Goal: Task Accomplishment & Management: Complete application form

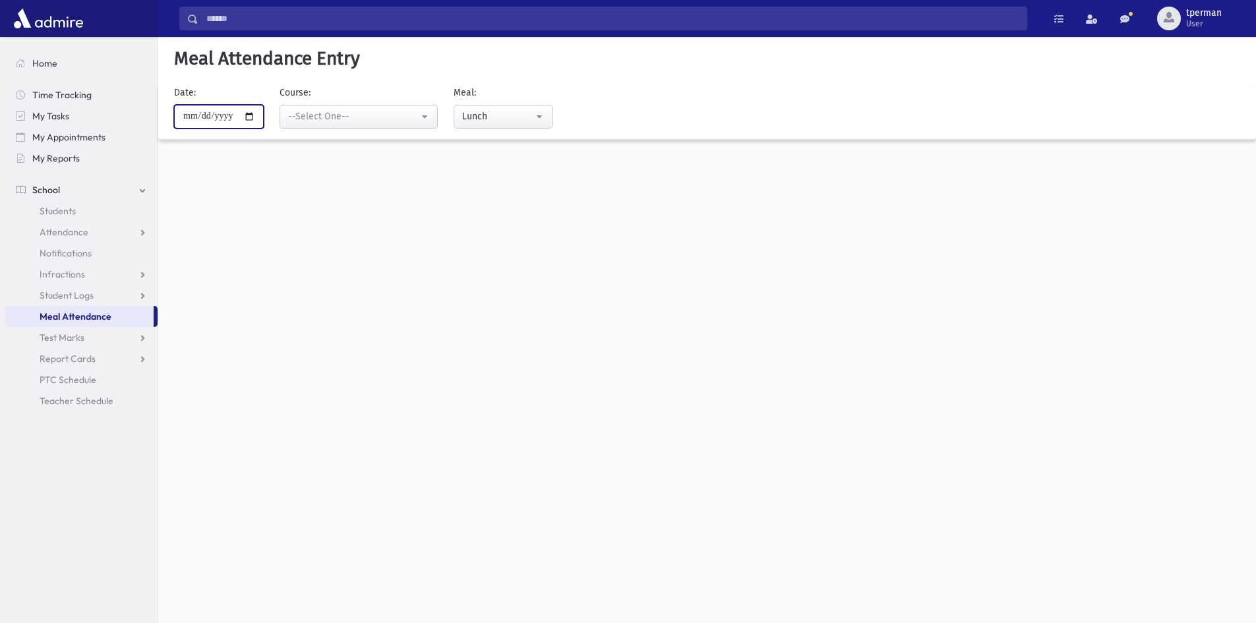
click at [251, 117] on input "**********" at bounding box center [219, 117] width 90 height 24
click at [253, 116] on input "**********" at bounding box center [219, 117] width 90 height 24
type input "**********"
click at [338, 123] on div "--Select One--" at bounding box center [353, 116] width 131 height 15
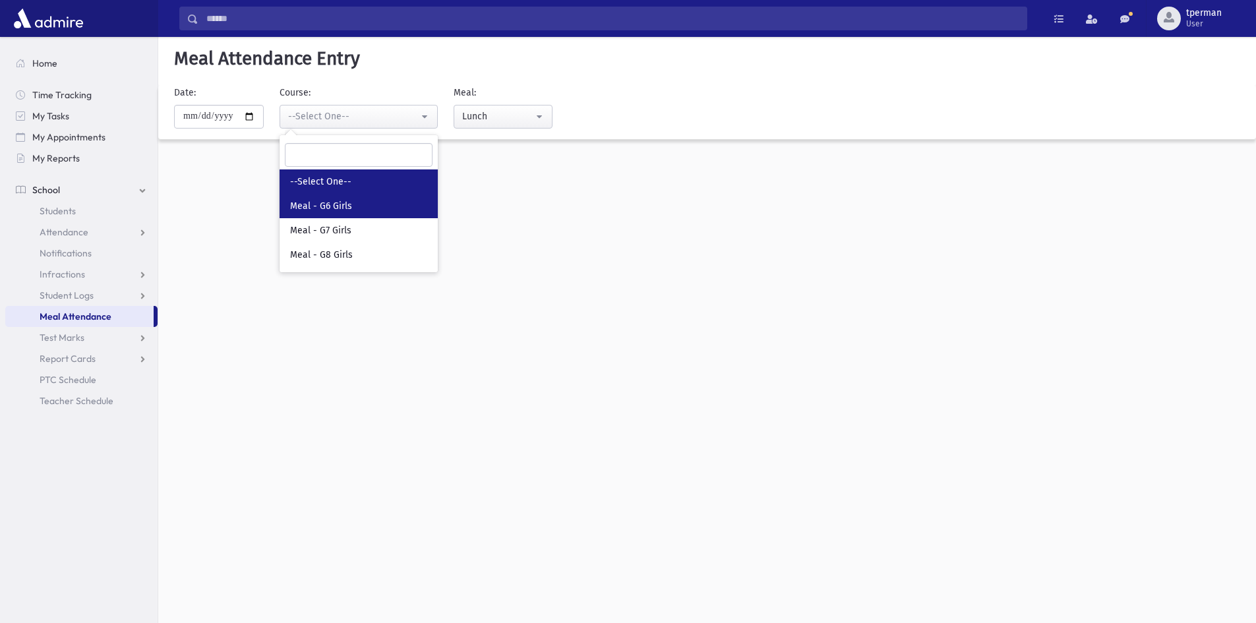
click at [337, 205] on span "Meal - G6 Girls" at bounding box center [321, 206] width 62 height 13
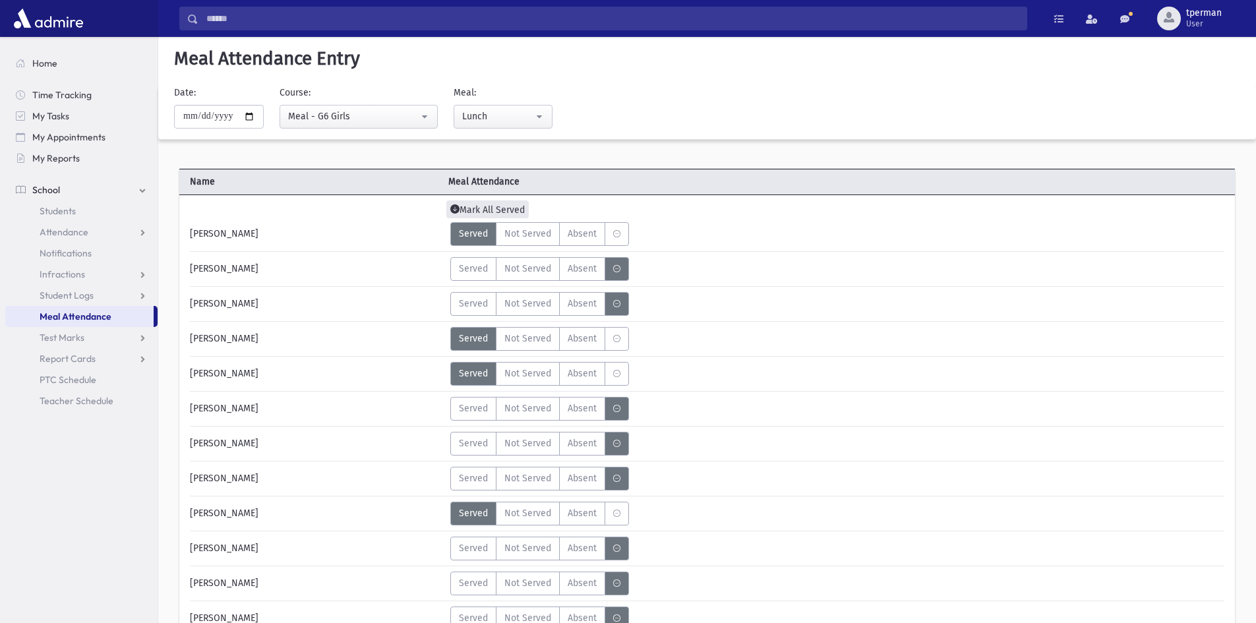
click at [489, 209] on span "Mark All Served" at bounding box center [487, 209] width 82 height 18
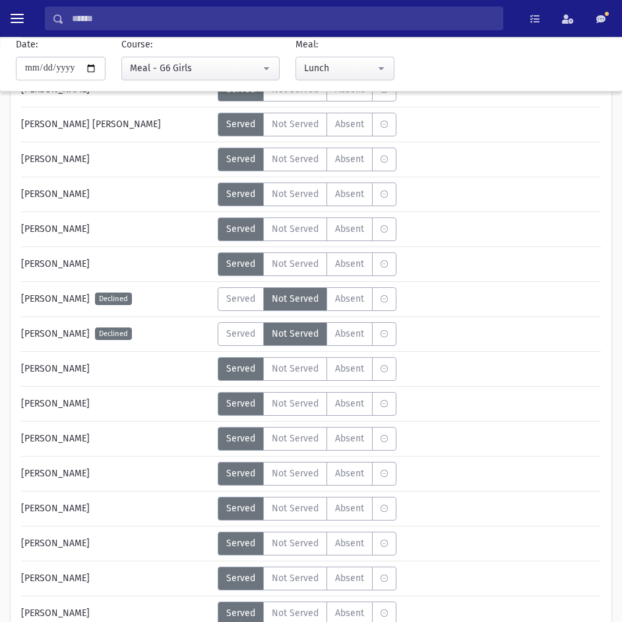
scroll to position [593, 0]
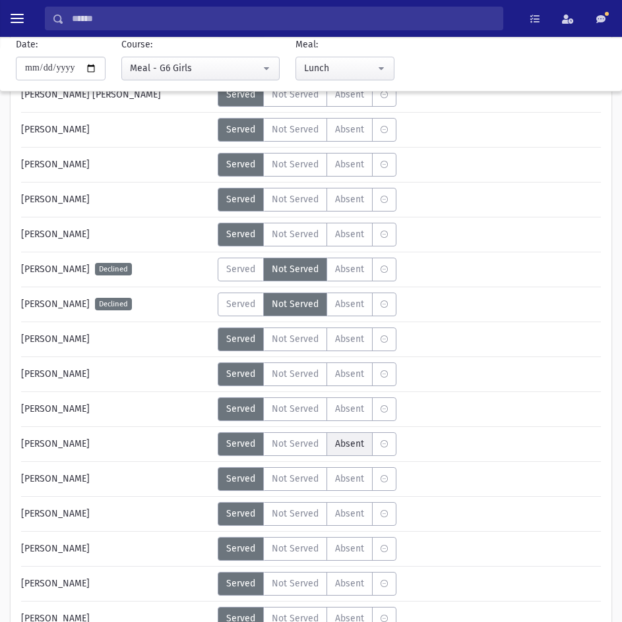
click at [353, 440] on span "Absent" at bounding box center [349, 444] width 29 height 14
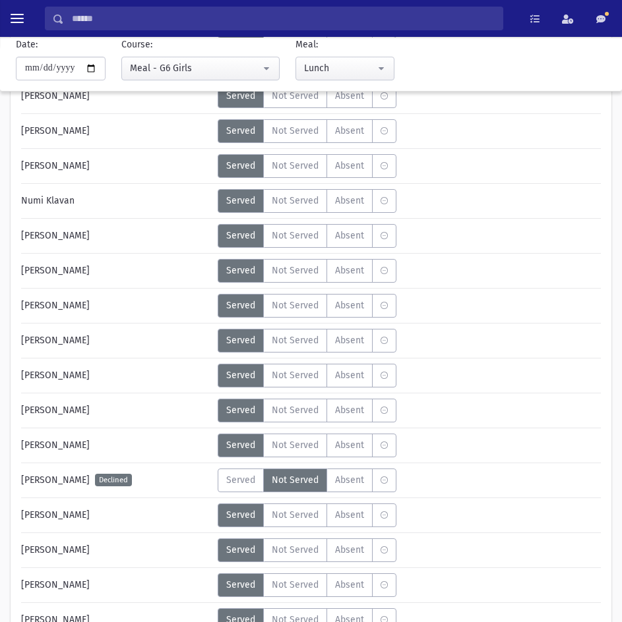
scroll to position [1186, 0]
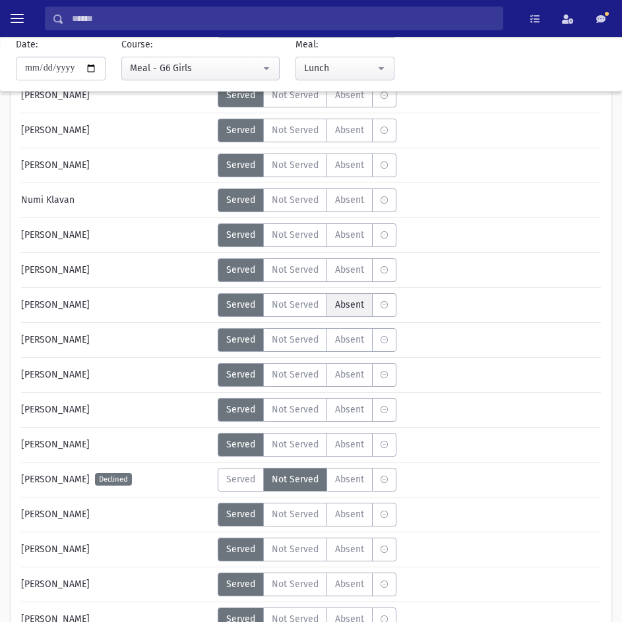
click at [345, 305] on span "Absent" at bounding box center [349, 305] width 29 height 14
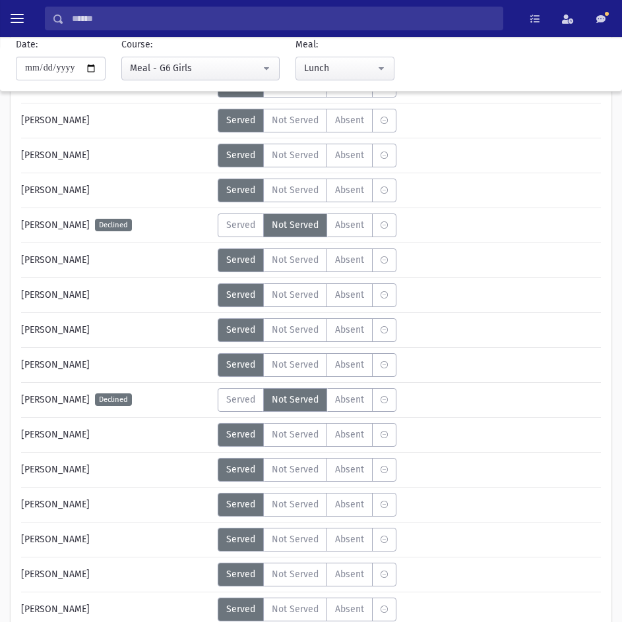
scroll to position [1450, 0]
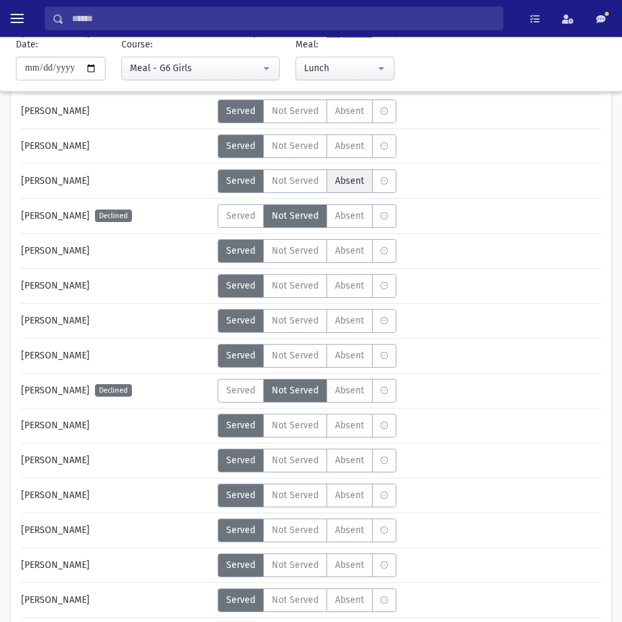
click at [339, 188] on label "Absent A" at bounding box center [349, 181] width 46 height 24
click at [353, 259] on label "Absent A" at bounding box center [349, 251] width 46 height 24
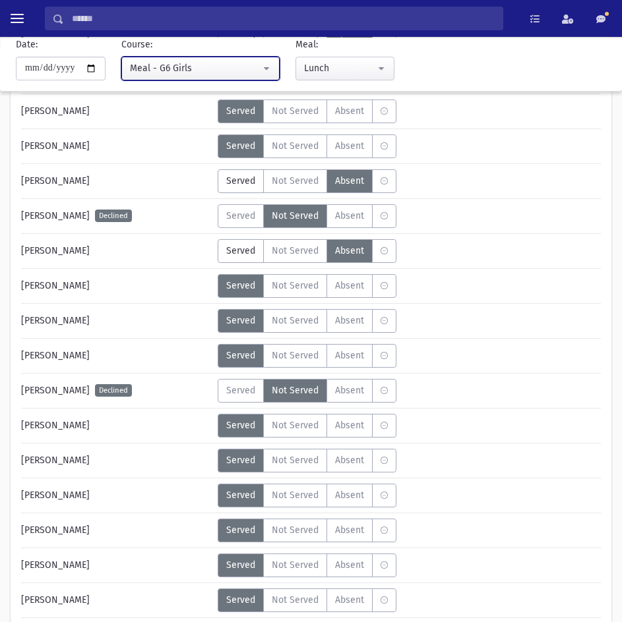
click at [183, 68] on div "Meal - G6 Girls" at bounding box center [195, 68] width 131 height 14
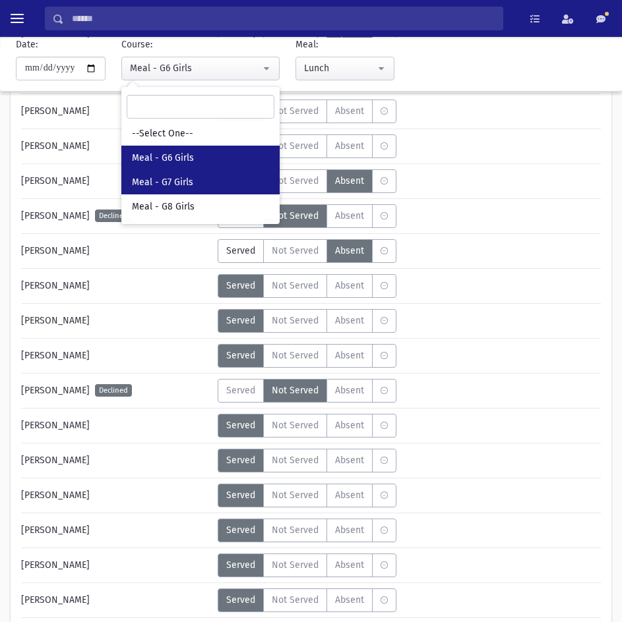
click at [154, 187] on span "Meal - G7 Girls" at bounding box center [162, 182] width 61 height 13
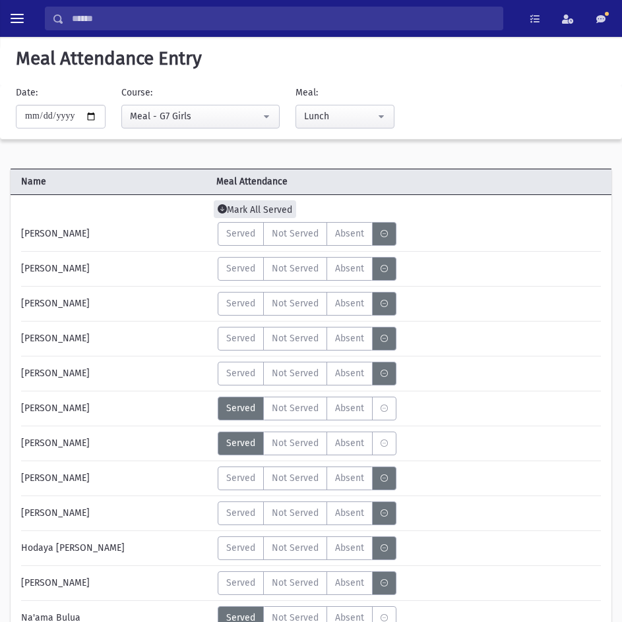
click at [261, 204] on span "Mark All Served" at bounding box center [255, 209] width 82 height 18
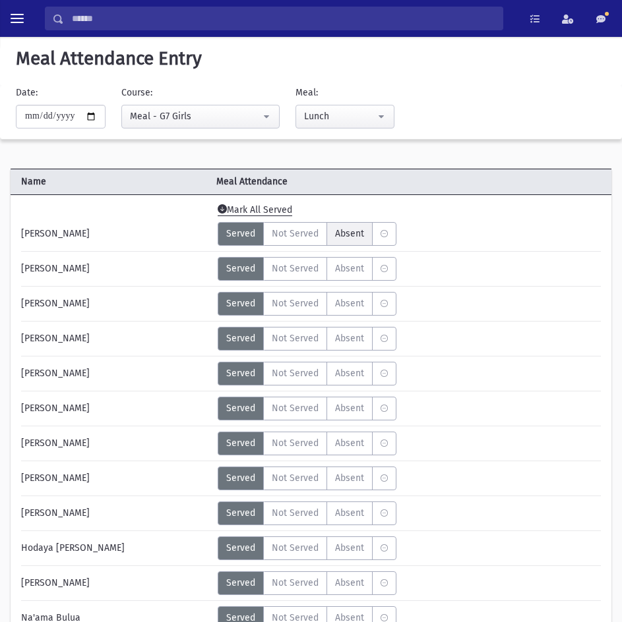
click at [340, 227] on span "Absent" at bounding box center [349, 234] width 29 height 14
click at [357, 373] on span "Absent" at bounding box center [349, 373] width 29 height 14
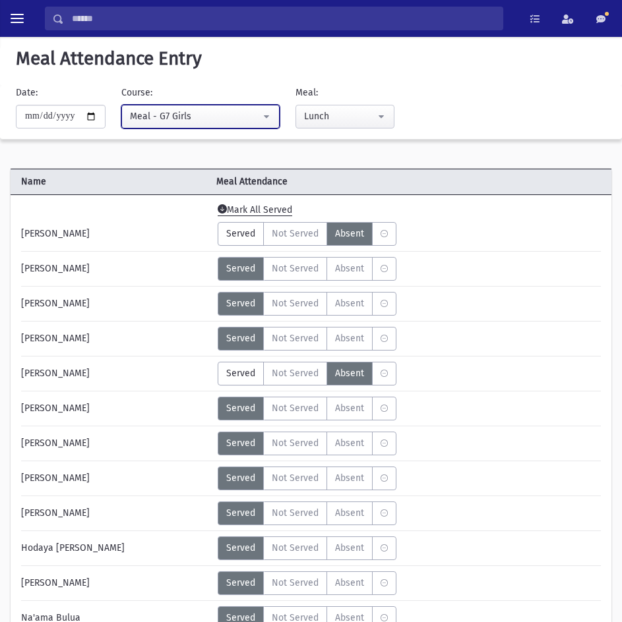
click at [177, 117] on div "Meal - G7 Girls" at bounding box center [195, 116] width 131 height 14
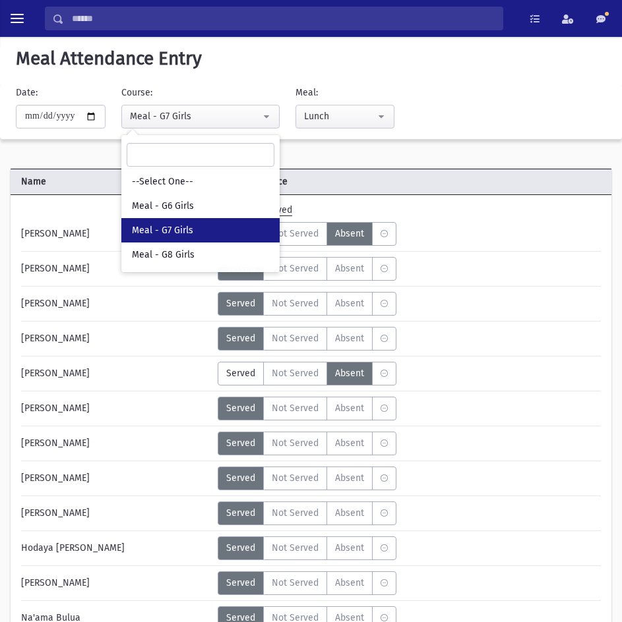
click at [163, 229] on span "Meal - G7 Girls" at bounding box center [162, 230] width 61 height 13
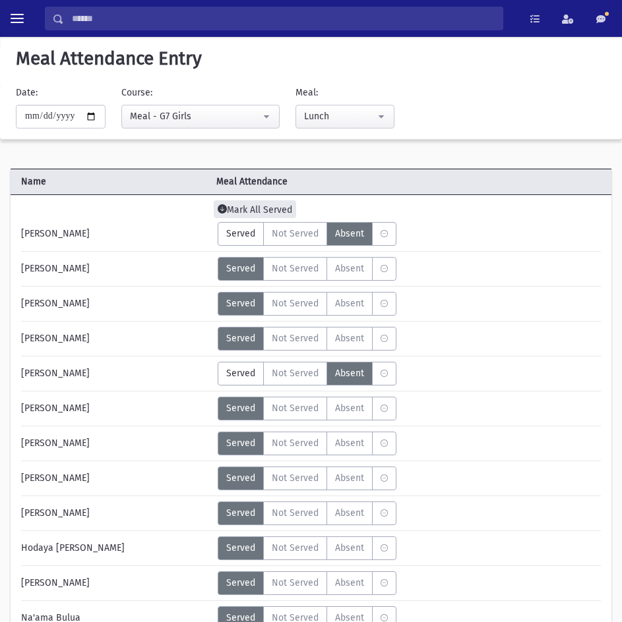
click at [258, 210] on span "Mark All Served" at bounding box center [255, 209] width 82 height 18
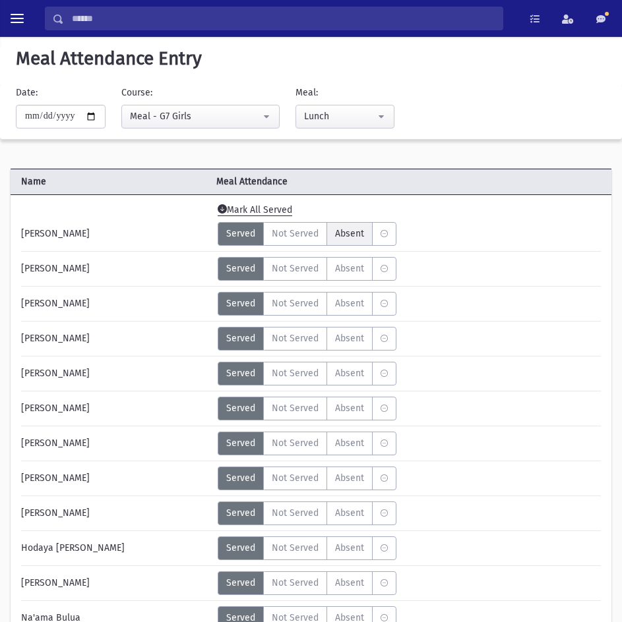
click at [347, 238] on span "Absent" at bounding box center [349, 234] width 29 height 14
click at [346, 269] on span "Absent" at bounding box center [349, 269] width 29 height 14
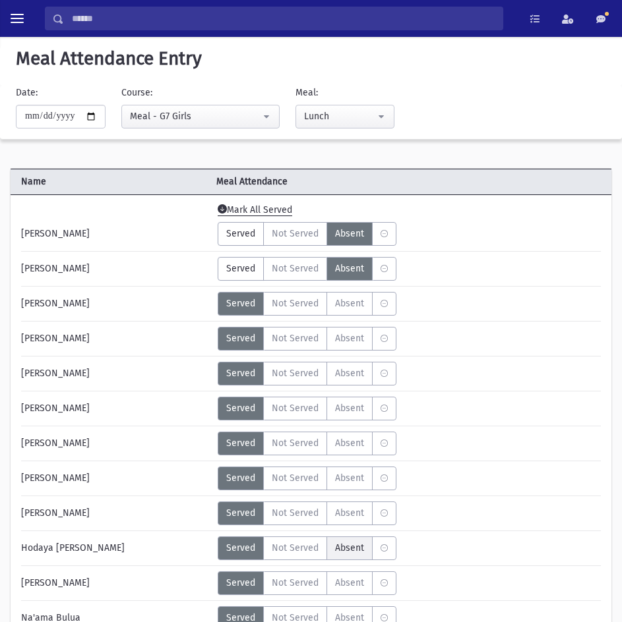
click at [354, 553] on span "Absent" at bounding box center [349, 548] width 29 height 14
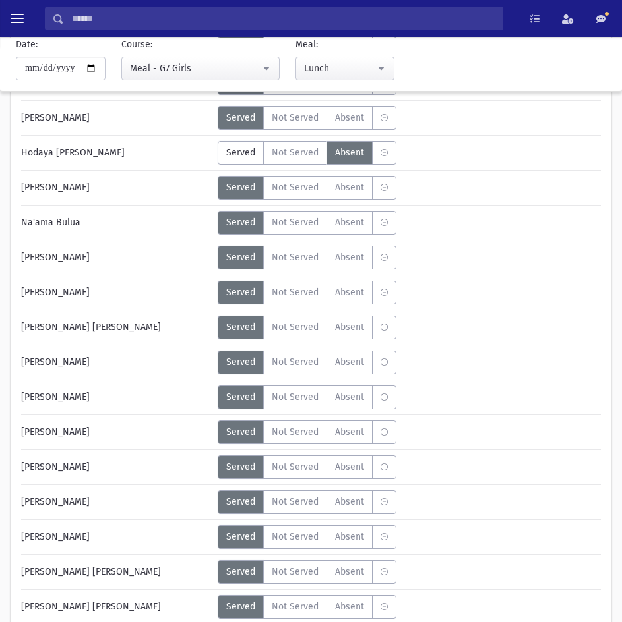
scroll to position [527, 0]
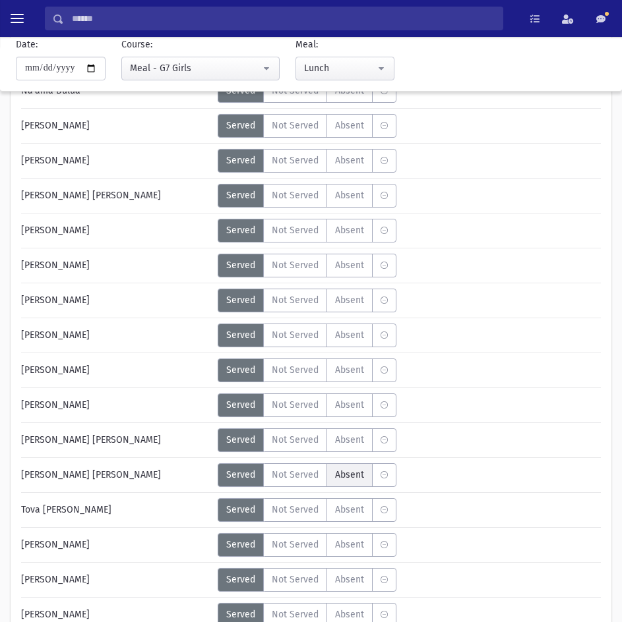
click at [357, 477] on span "Absent" at bounding box center [349, 475] width 29 height 14
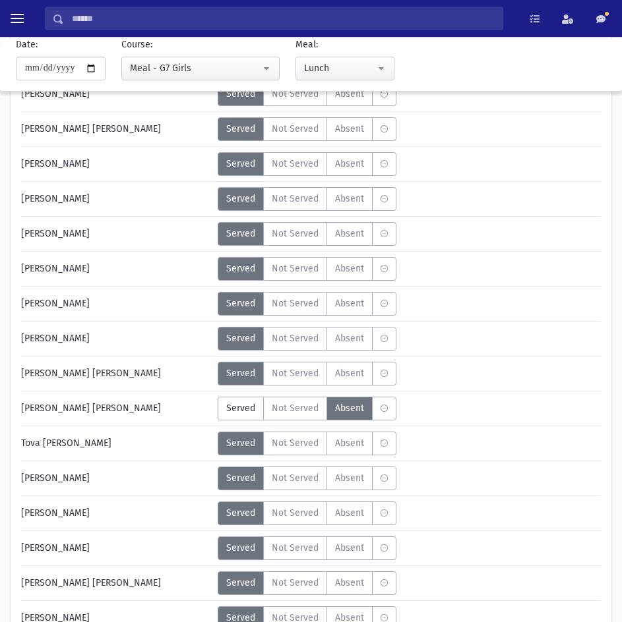
scroll to position [659, 0]
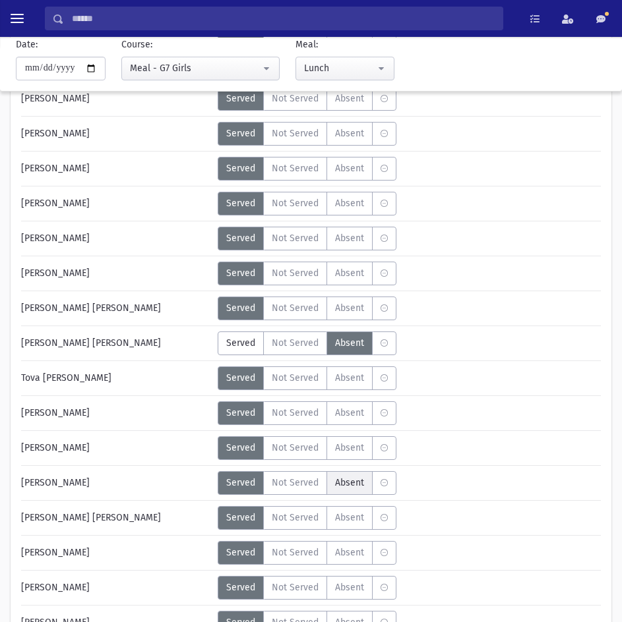
click at [344, 473] on label "Absent A" at bounding box center [349, 483] width 46 height 24
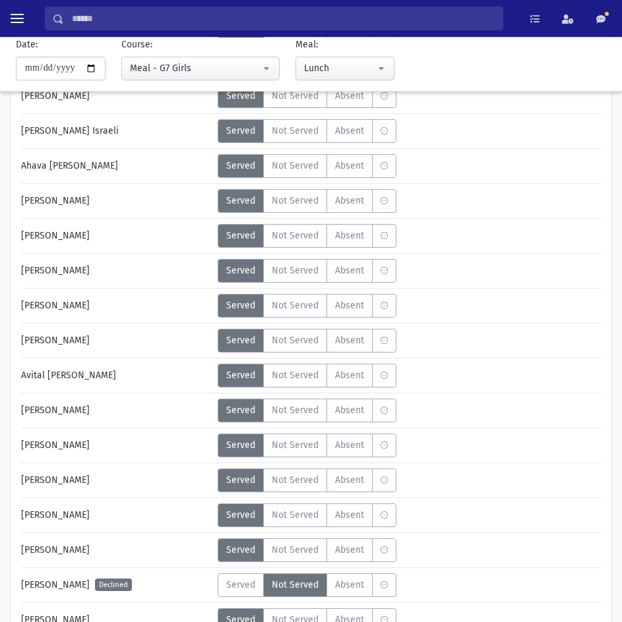
scroll to position [1186, 0]
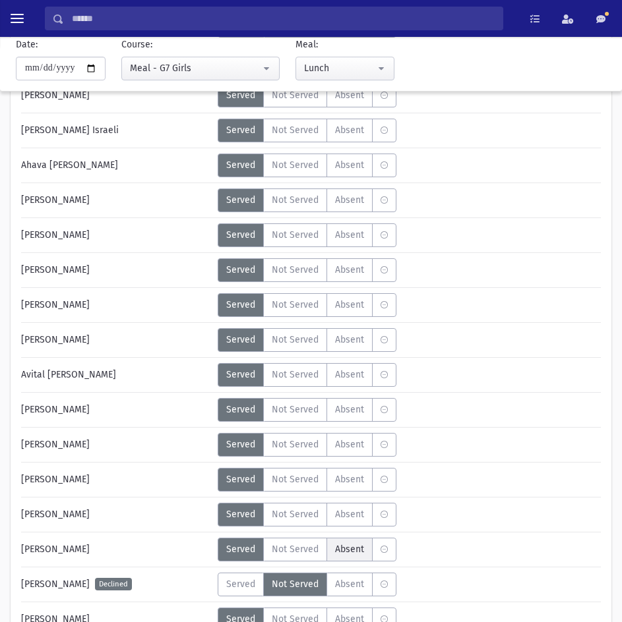
click at [339, 554] on span "Absent" at bounding box center [349, 549] width 29 height 14
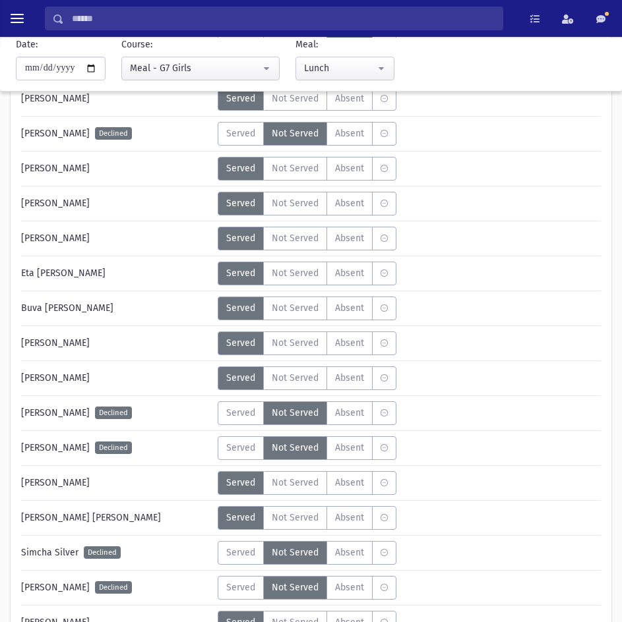
scroll to position [1714, 0]
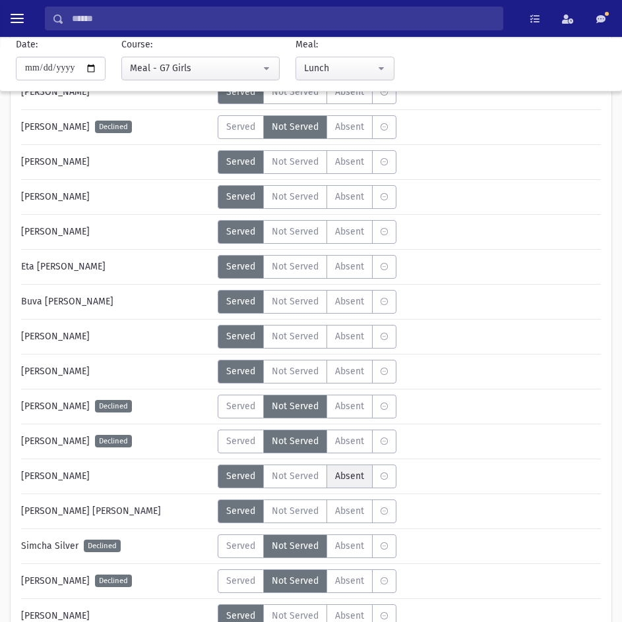
click at [331, 474] on label "Absent A" at bounding box center [349, 477] width 46 height 24
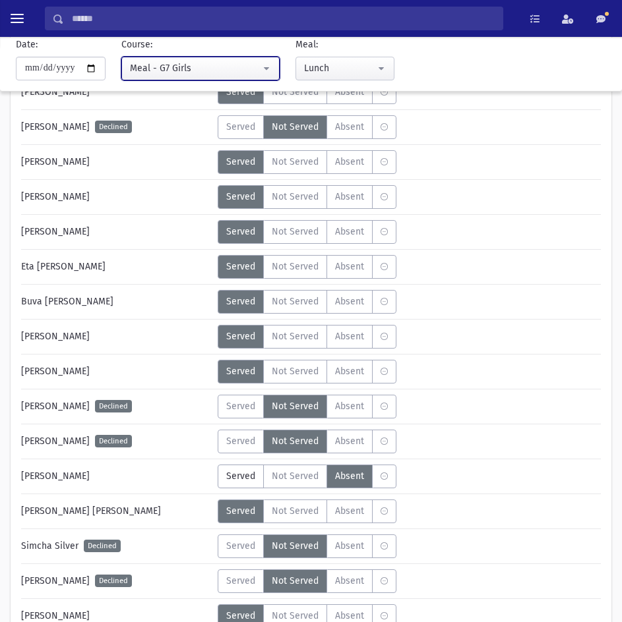
click at [185, 65] on div "Meal - G7 Girls" at bounding box center [195, 68] width 131 height 14
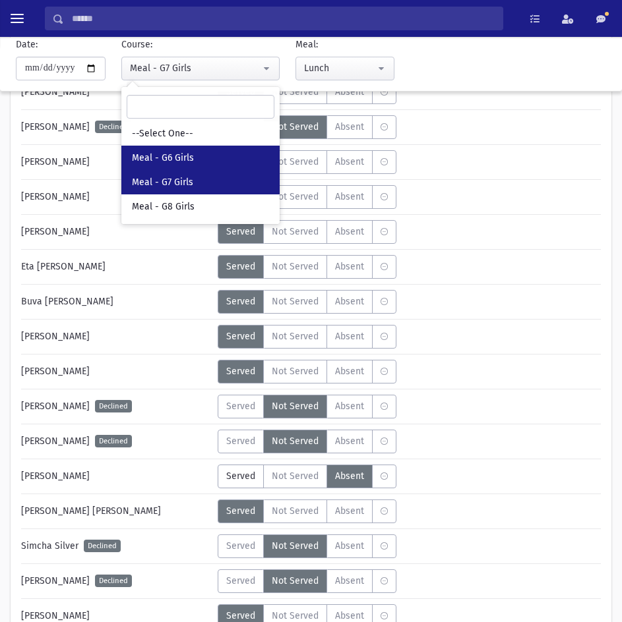
click at [192, 160] on span "Meal - G6 Girls" at bounding box center [163, 158] width 62 height 13
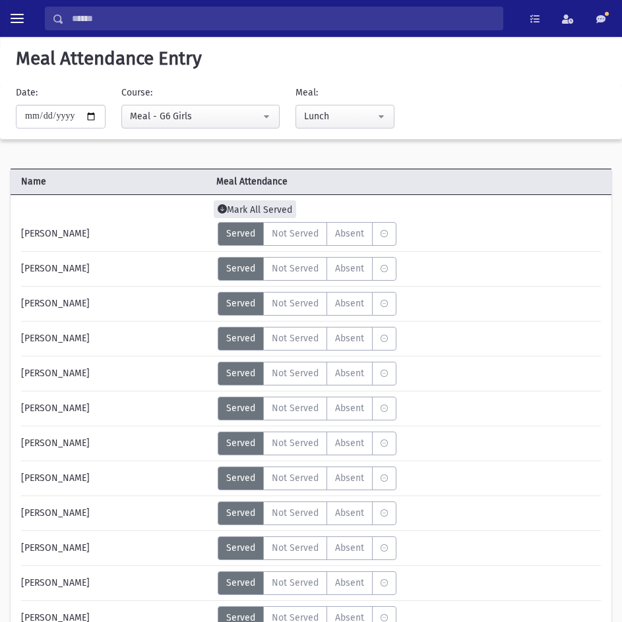
click at [246, 205] on span "Mark All Served" at bounding box center [255, 209] width 82 height 18
click at [345, 267] on span "Absent" at bounding box center [349, 269] width 29 height 14
click at [358, 299] on span "Absent" at bounding box center [349, 304] width 29 height 14
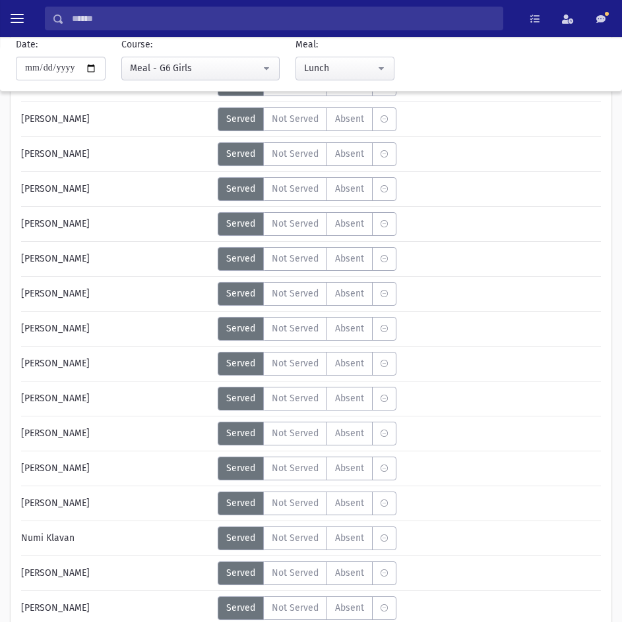
scroll to position [857, 0]
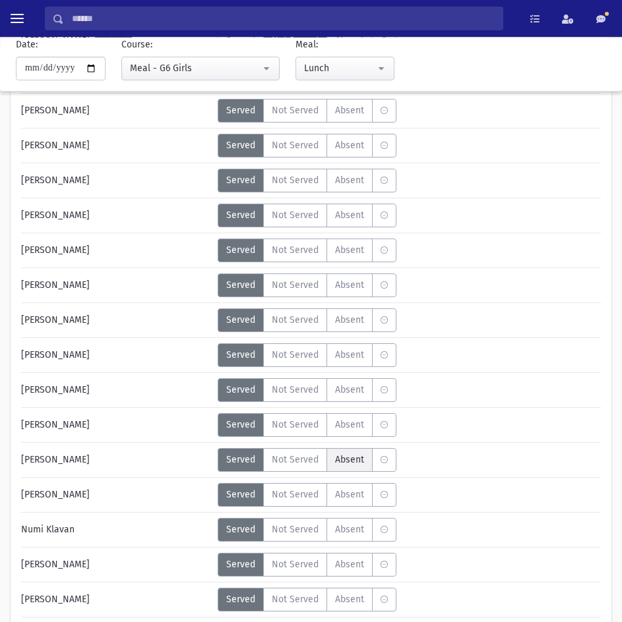
click at [364, 463] on label "Absent A" at bounding box center [349, 460] width 46 height 24
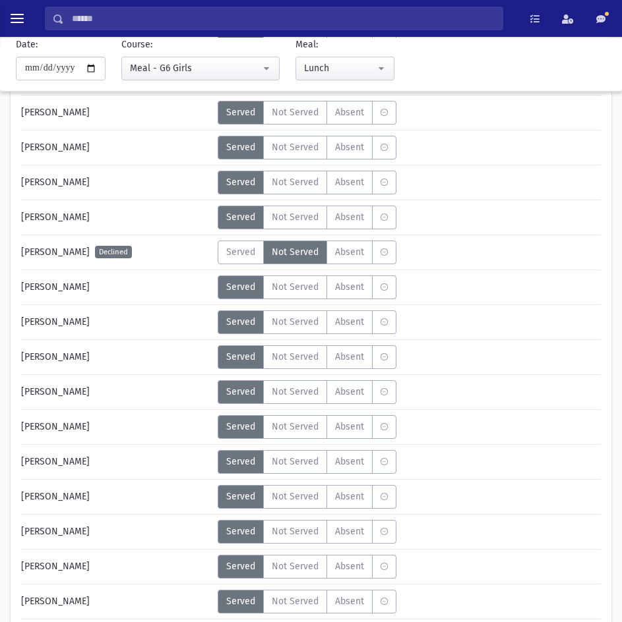
scroll to position [1754, 0]
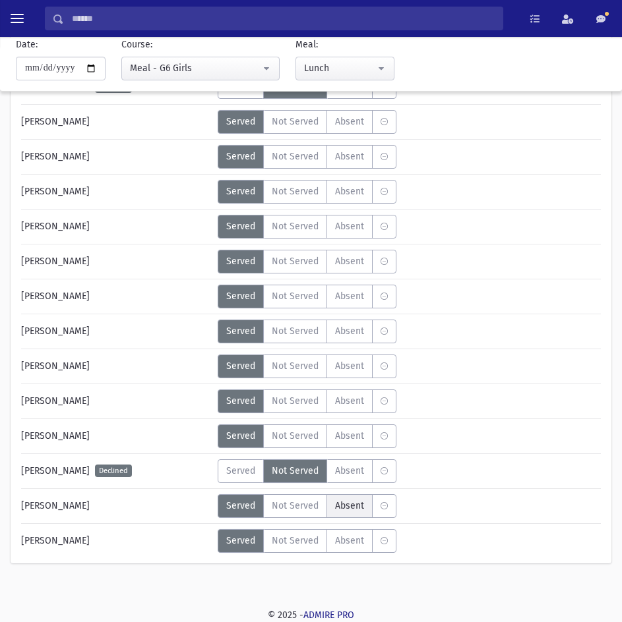
click at [344, 510] on span "Absent" at bounding box center [349, 506] width 29 height 14
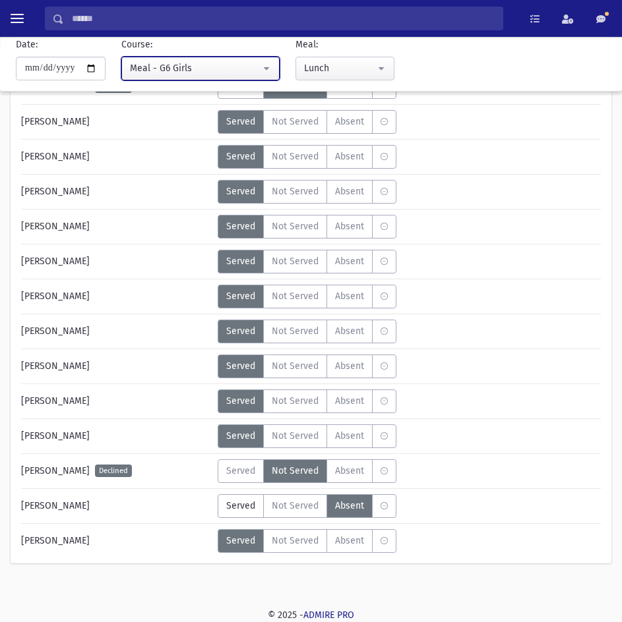
click at [180, 70] on div "Meal - G6 Girls" at bounding box center [195, 68] width 131 height 14
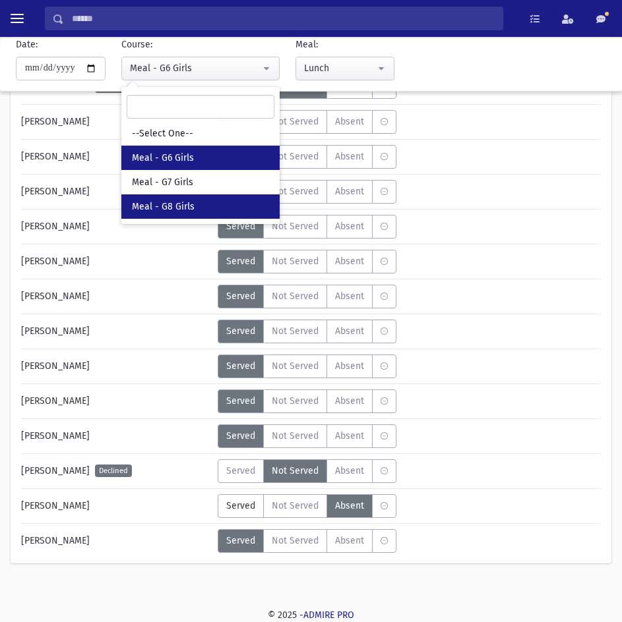
click at [181, 205] on span "Meal - G8 Girls" at bounding box center [163, 206] width 63 height 13
select select "*****"
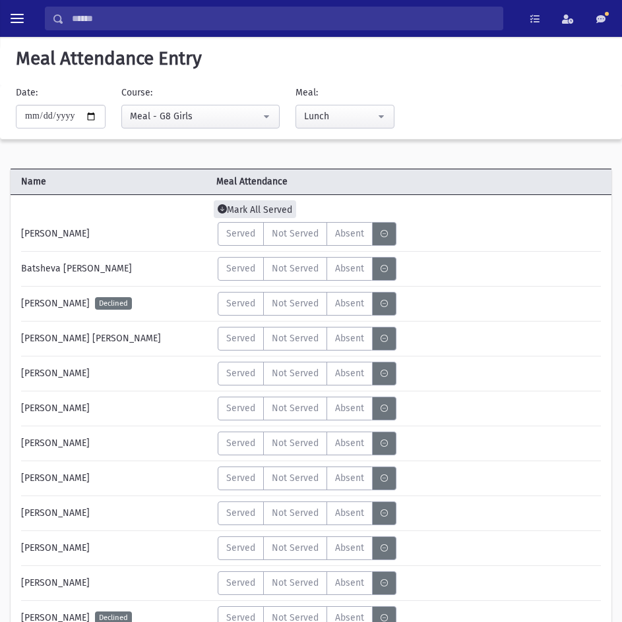
click at [278, 204] on span "Mark All Served" at bounding box center [255, 209] width 82 height 18
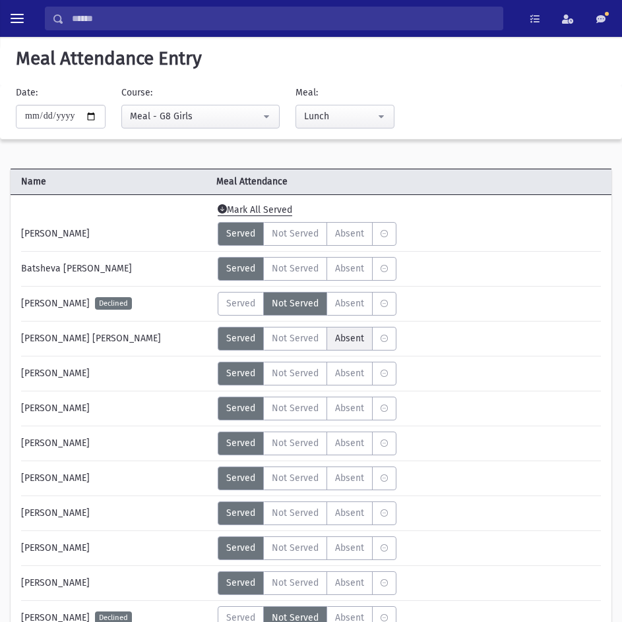
click at [335, 343] on span "Absent" at bounding box center [349, 339] width 29 height 14
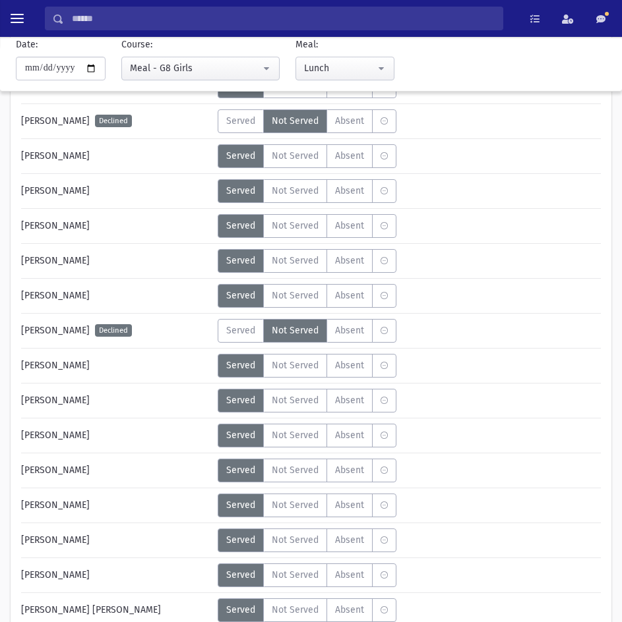
scroll to position [857, 0]
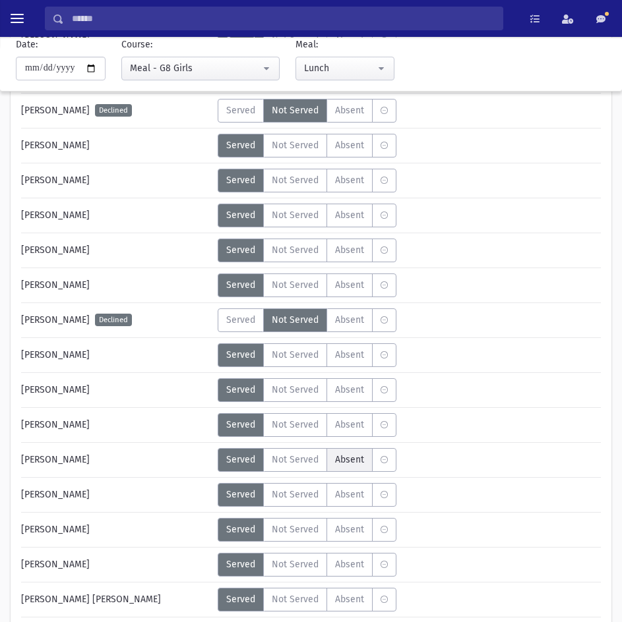
click at [354, 455] on span "Absent" at bounding box center [349, 460] width 29 height 14
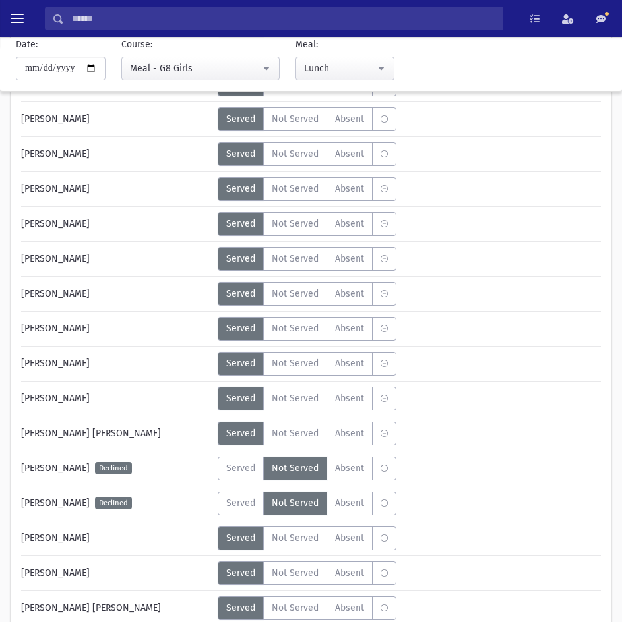
scroll to position [1384, 0]
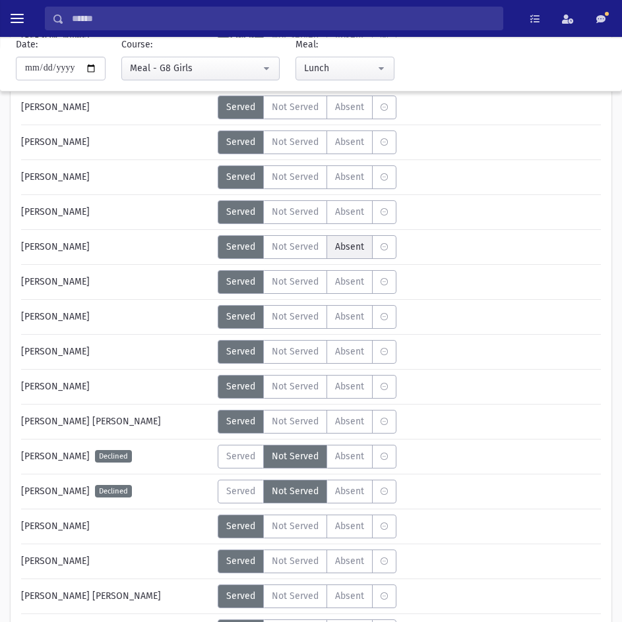
click at [357, 247] on span "Absent" at bounding box center [349, 247] width 29 height 14
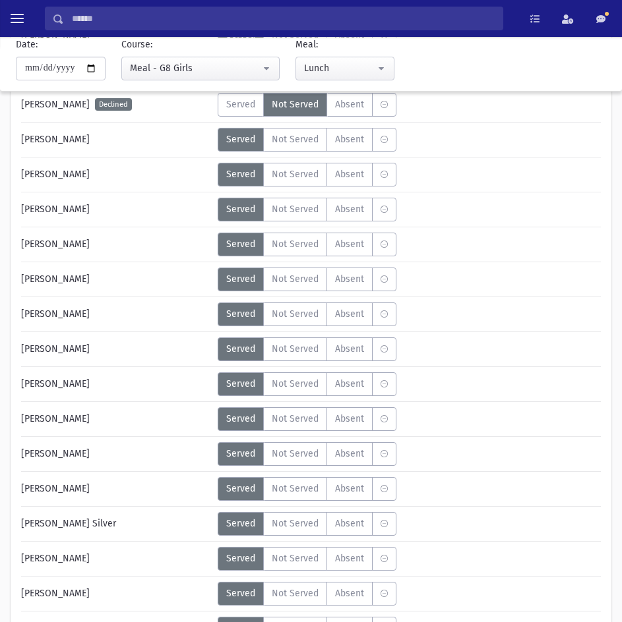
scroll to position [2189, 0]
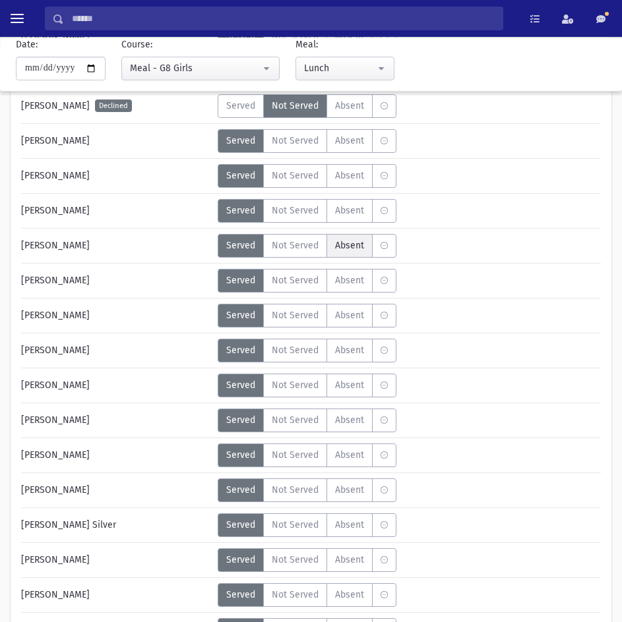
click at [350, 253] on label "Absent A" at bounding box center [349, 246] width 46 height 24
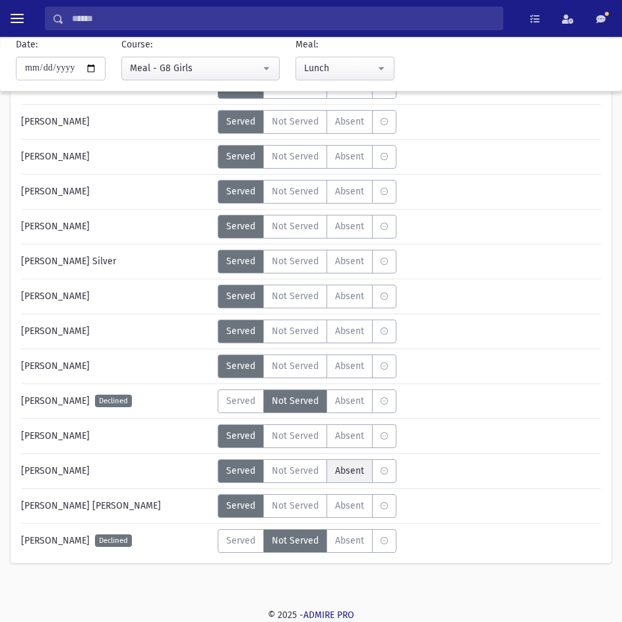
click at [336, 468] on span "Absent" at bounding box center [349, 471] width 29 height 14
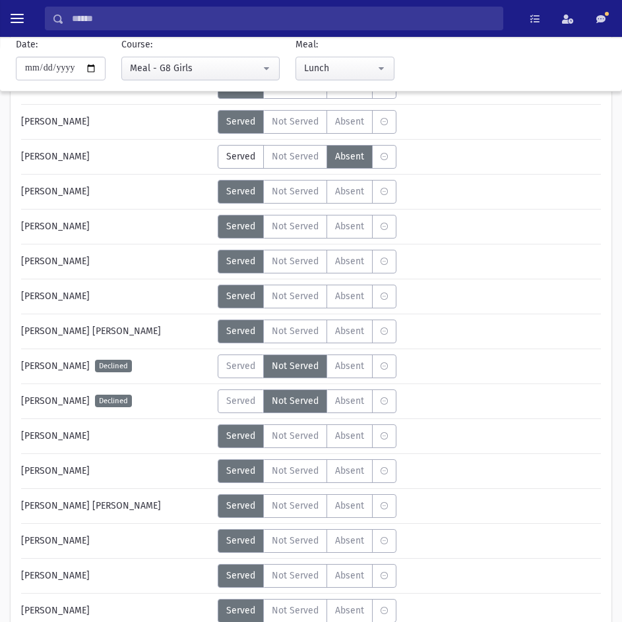
scroll to position [1398, 0]
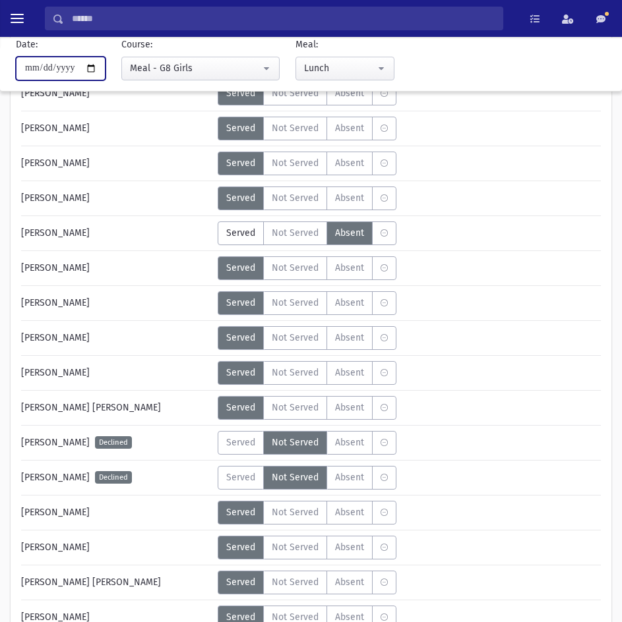
click at [92, 69] on input "**********" at bounding box center [61, 69] width 90 height 24
type input "**********"
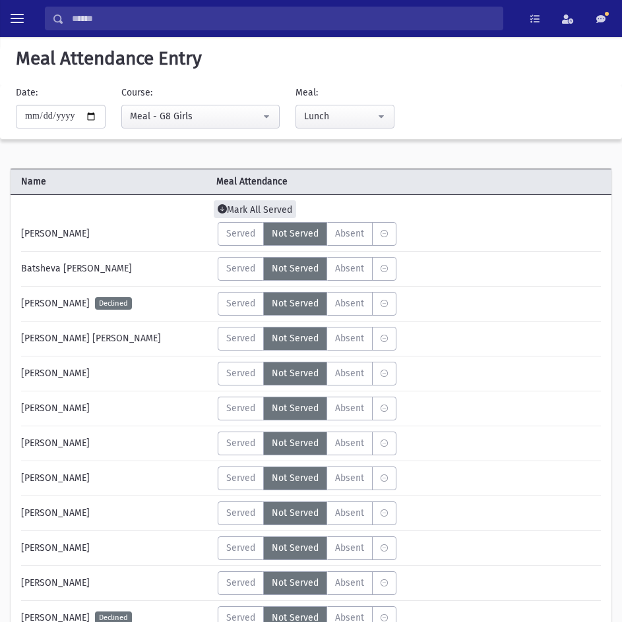
click at [251, 208] on span "Mark All Served" at bounding box center [255, 209] width 82 height 18
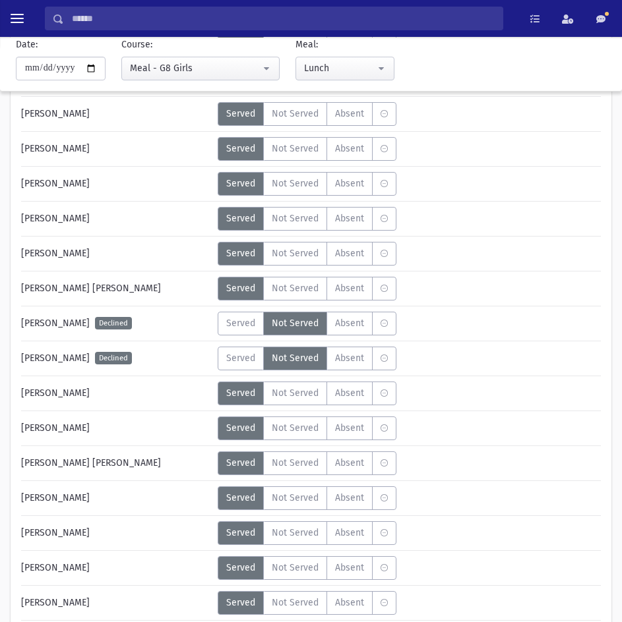
scroll to position [1582, 0]
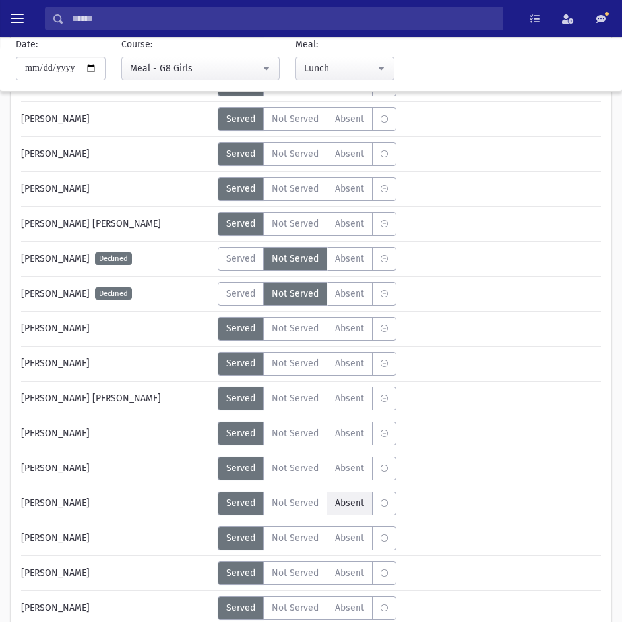
click at [347, 508] on span "Absent" at bounding box center [349, 503] width 29 height 14
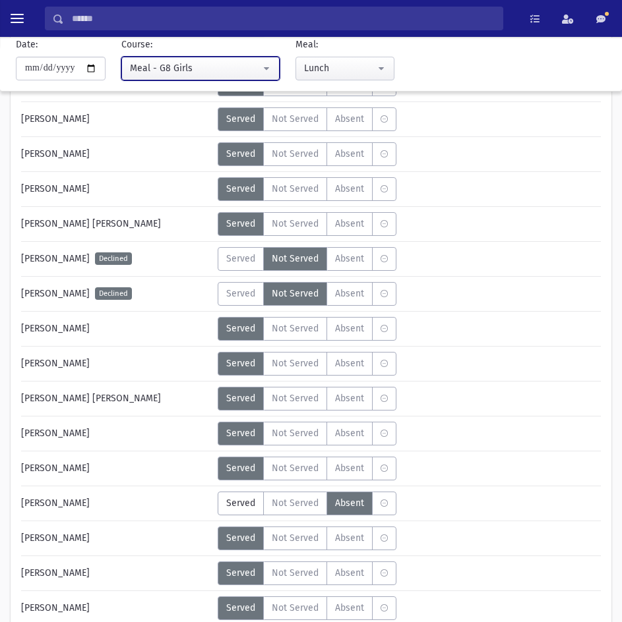
click at [185, 66] on div "Meal - G8 Girls" at bounding box center [195, 68] width 131 height 14
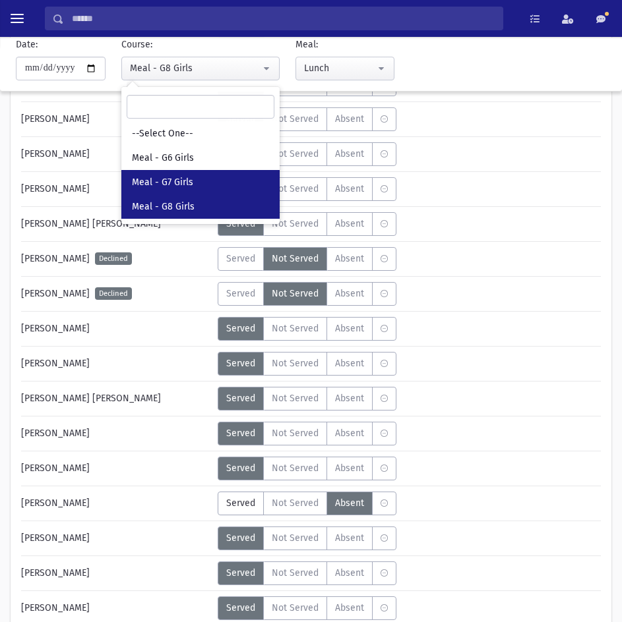
click at [171, 178] on span "Meal - G7 Girls" at bounding box center [162, 182] width 61 height 13
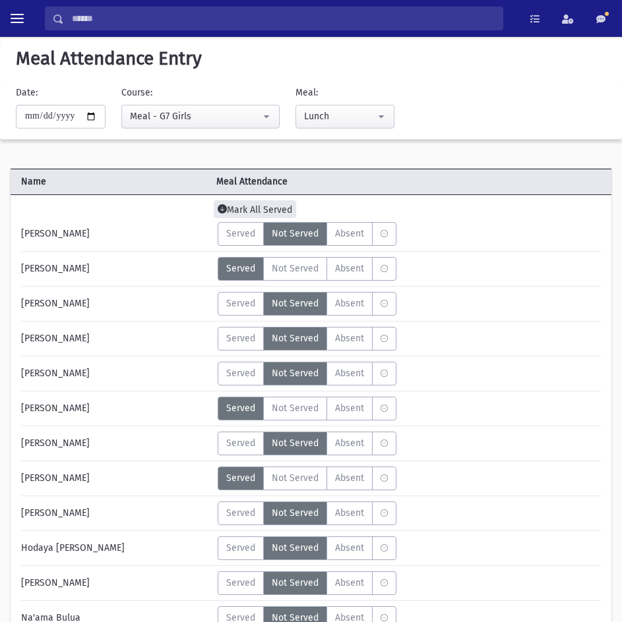
click at [282, 211] on span "Mark All Served" at bounding box center [255, 209] width 82 height 18
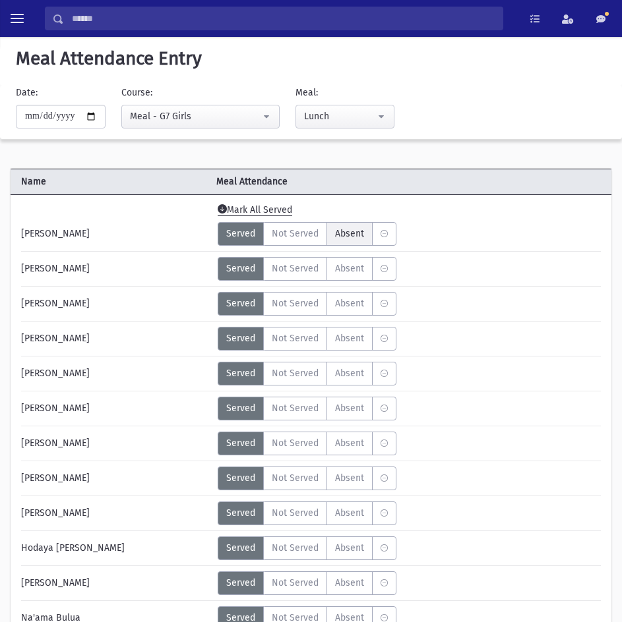
click at [337, 233] on span "Absent" at bounding box center [349, 234] width 29 height 14
click at [355, 380] on span "Absent" at bounding box center [349, 373] width 29 height 14
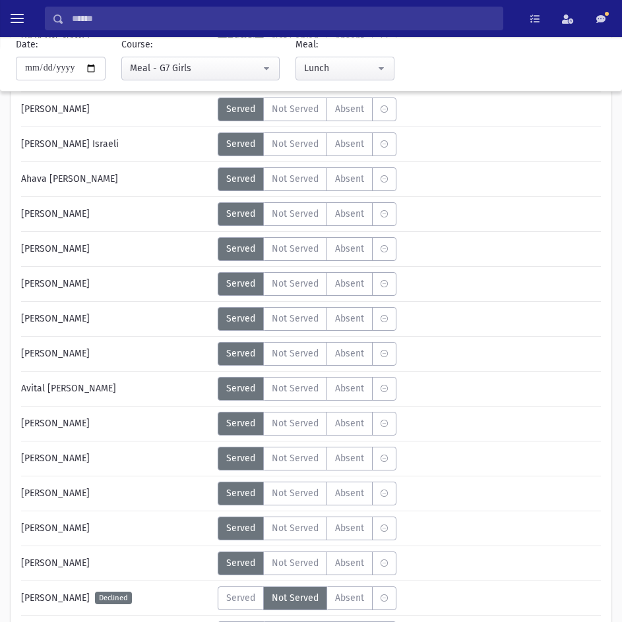
scroll to position [1252, 0]
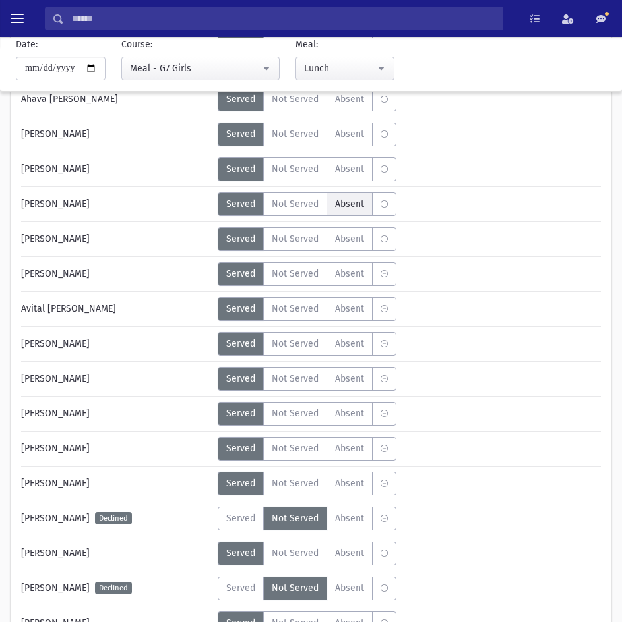
click at [354, 213] on label "Absent A" at bounding box center [349, 204] width 46 height 24
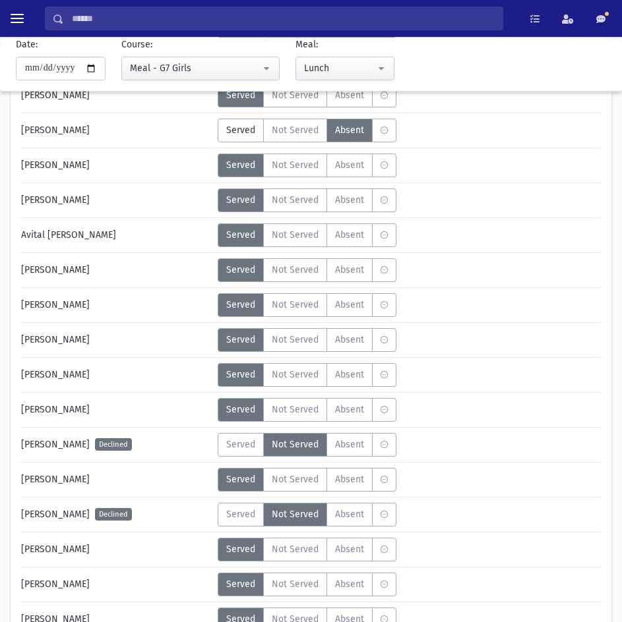
scroll to position [1318, 0]
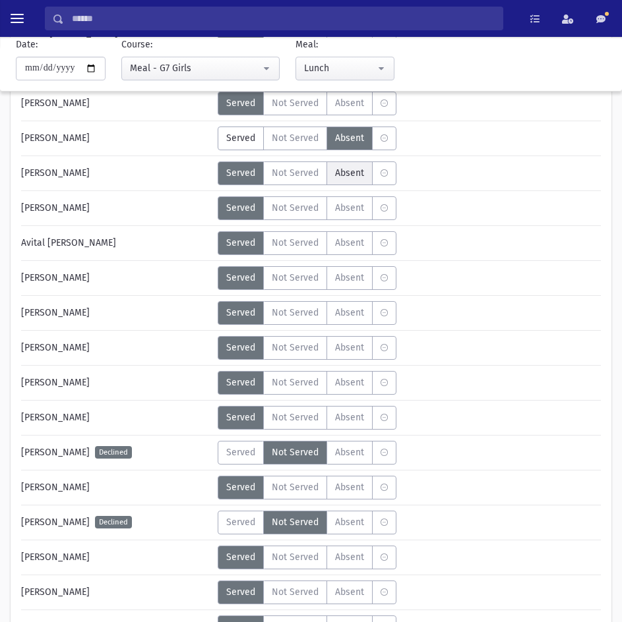
click at [344, 167] on span "Absent" at bounding box center [349, 173] width 29 height 14
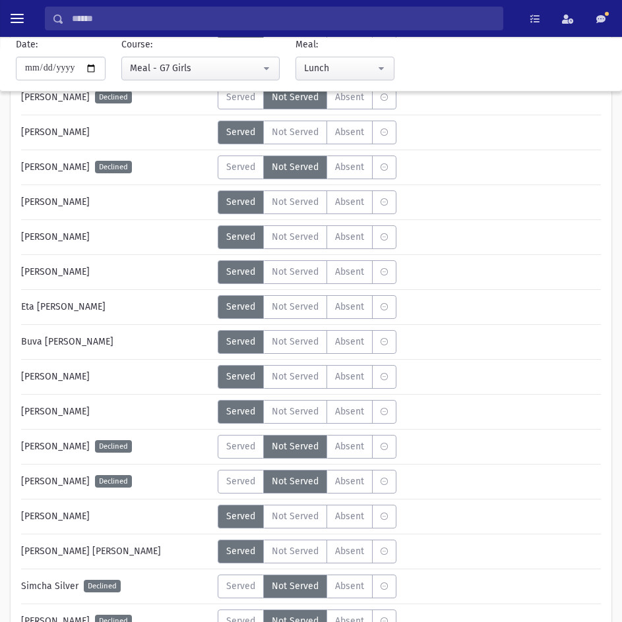
scroll to position [1673, 0]
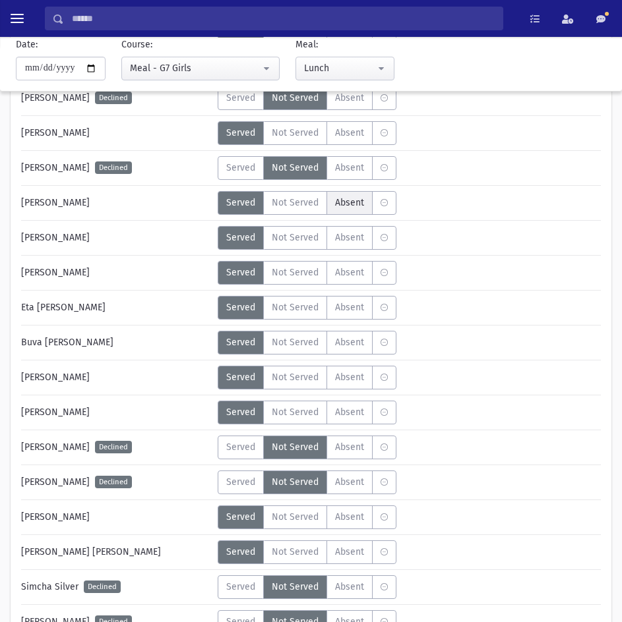
click at [352, 202] on span "Absent" at bounding box center [349, 203] width 29 height 14
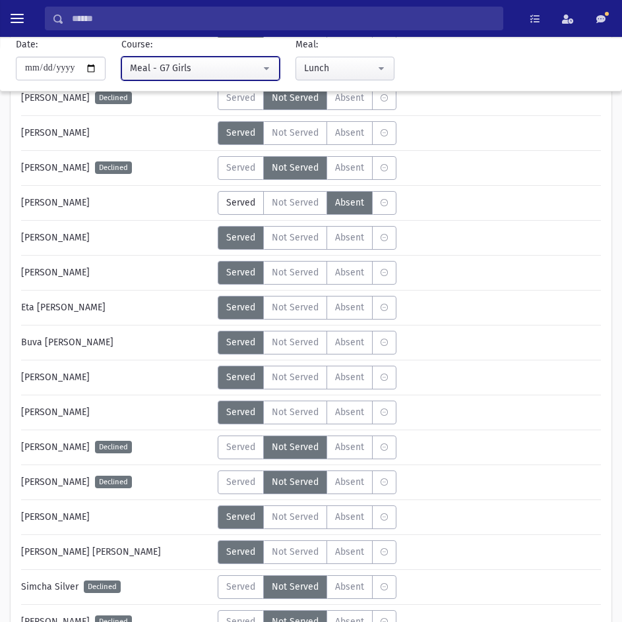
click at [152, 69] on div "Meal - G7 Girls" at bounding box center [195, 68] width 131 height 14
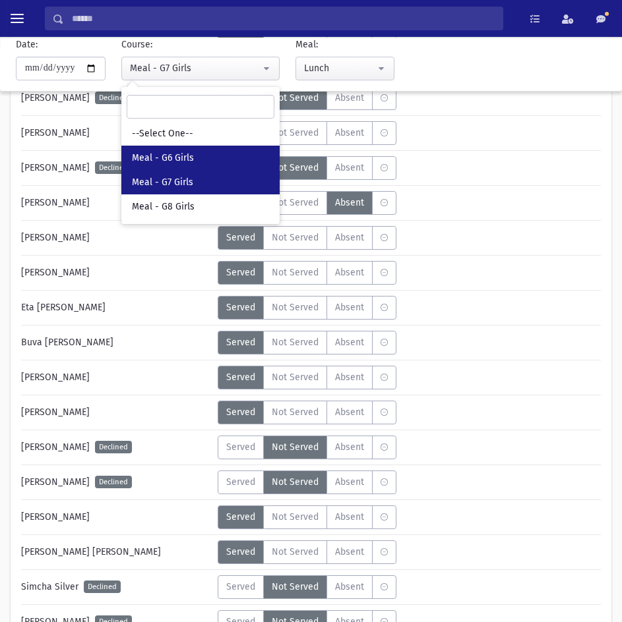
click at [161, 146] on link "Meal - G6 Girls" at bounding box center [200, 158] width 158 height 24
select select "*****"
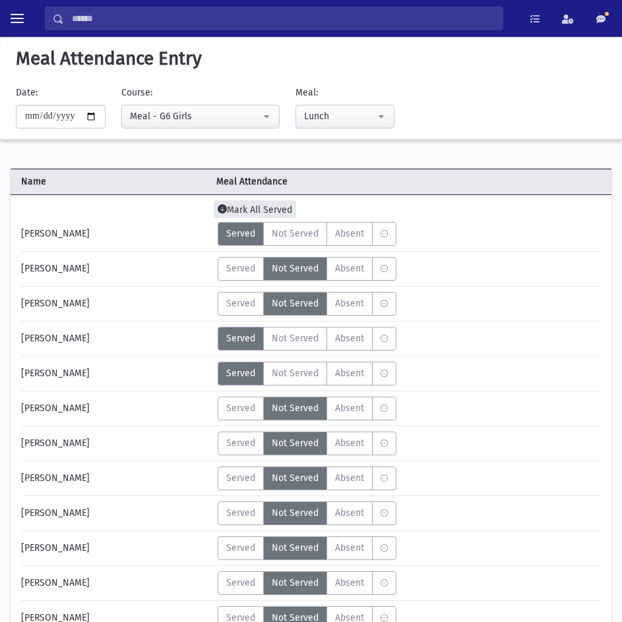
drag, startPoint x: 267, startPoint y: 196, endPoint x: 270, endPoint y: 204, distance: 8.3
click at [270, 204] on span "Mark All Served" at bounding box center [255, 209] width 82 height 18
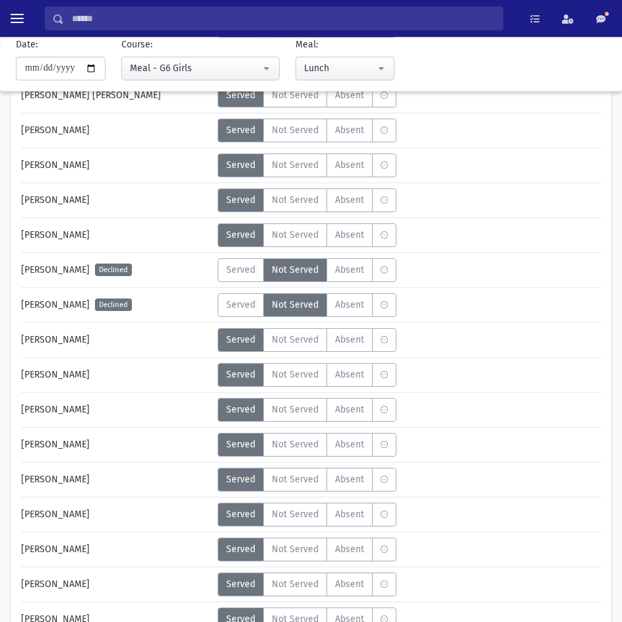
scroll to position [593, 0]
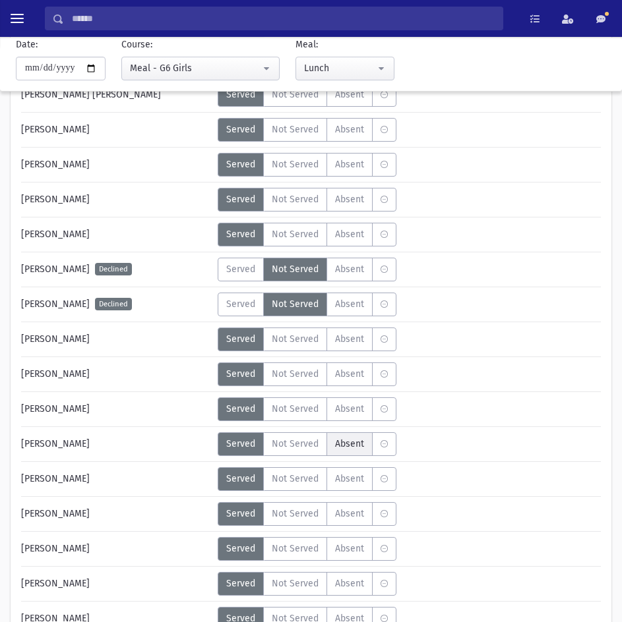
click at [355, 438] on span "Absent" at bounding box center [349, 444] width 29 height 14
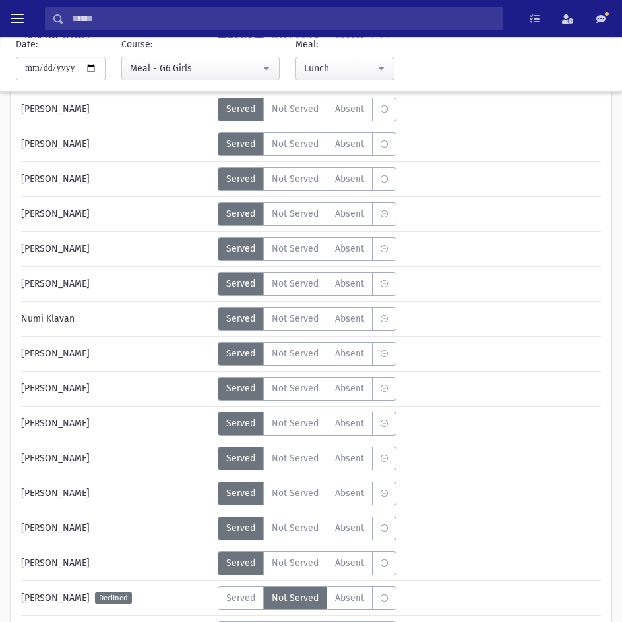
scroll to position [1186, 0]
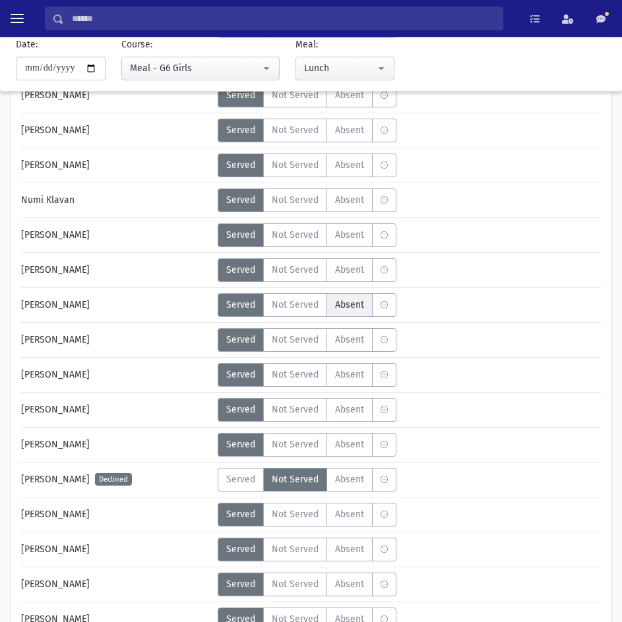
click at [343, 310] on span "Absent" at bounding box center [349, 305] width 29 height 14
click at [332, 442] on label "Absent A" at bounding box center [349, 445] width 46 height 24
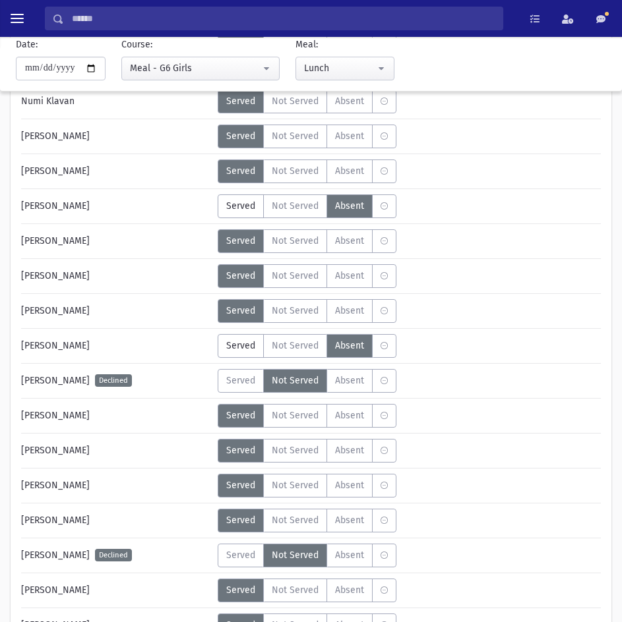
scroll to position [1450, 0]
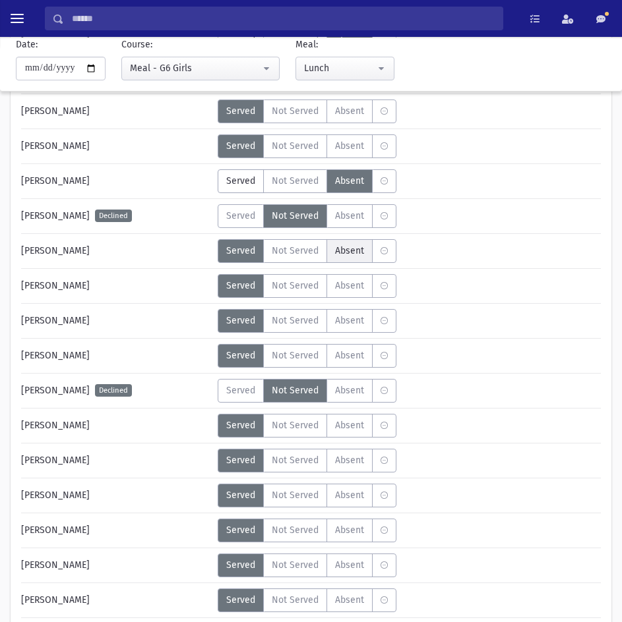
click at [348, 244] on span "Absent" at bounding box center [349, 251] width 29 height 14
